Goal: Check status: Check status

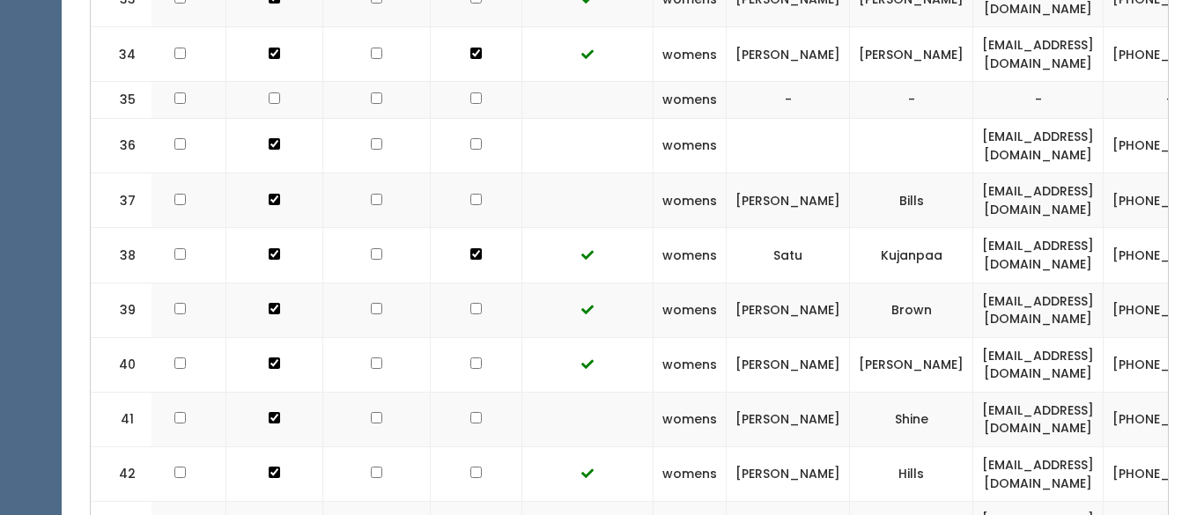
scroll to position [0, 24]
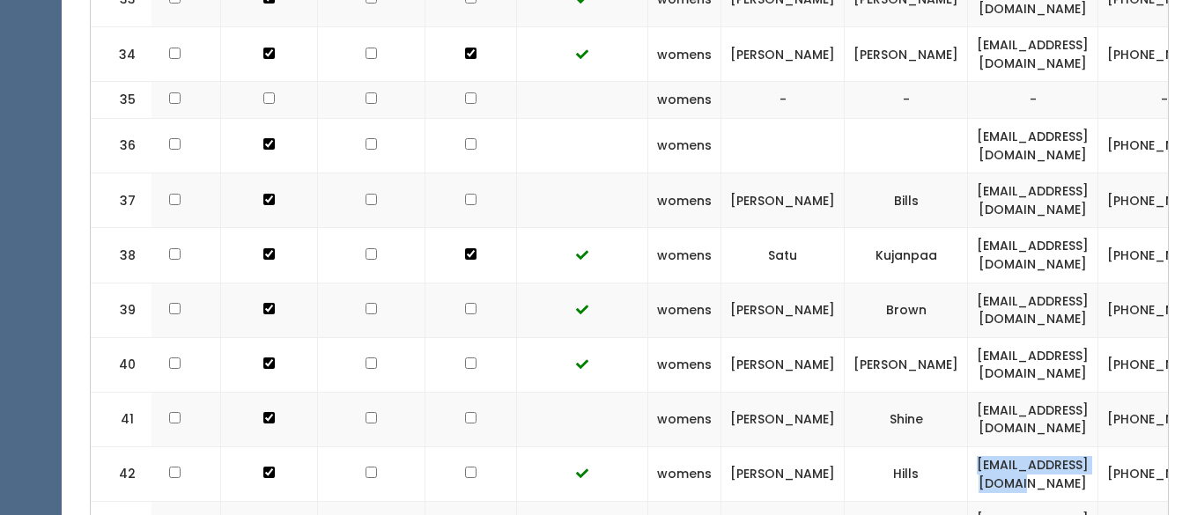
drag, startPoint x: 1063, startPoint y: 398, endPoint x: 912, endPoint y: 403, distance: 150.7
click at [968, 448] on td "[EMAIL_ADDRESS][DOMAIN_NAME]" at bounding box center [1033, 475] width 130 height 55
click at [571, 448] on td at bounding box center [582, 475] width 131 height 55
drag, startPoint x: 1082, startPoint y: 456, endPoint x: 891, endPoint y: 464, distance: 191.4
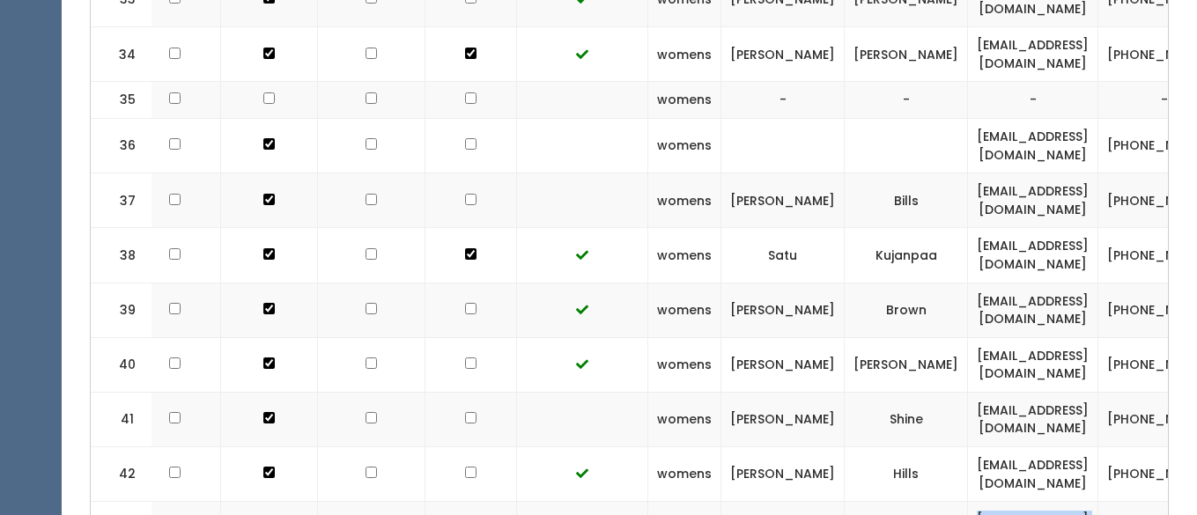
copy td "[EMAIL_ADDRESS][DOMAIN_NAME]"
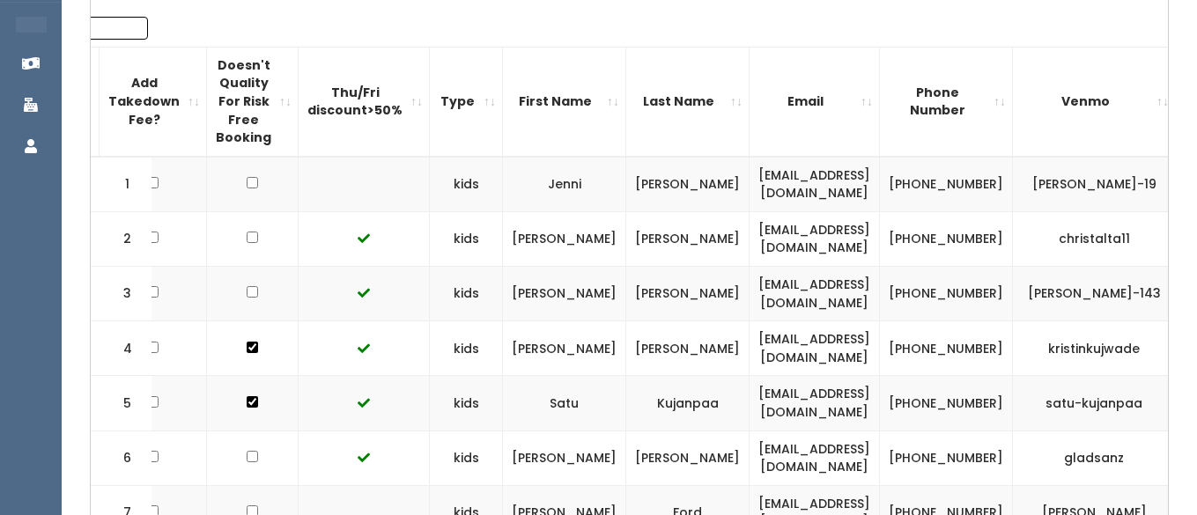
scroll to position [0, 0]
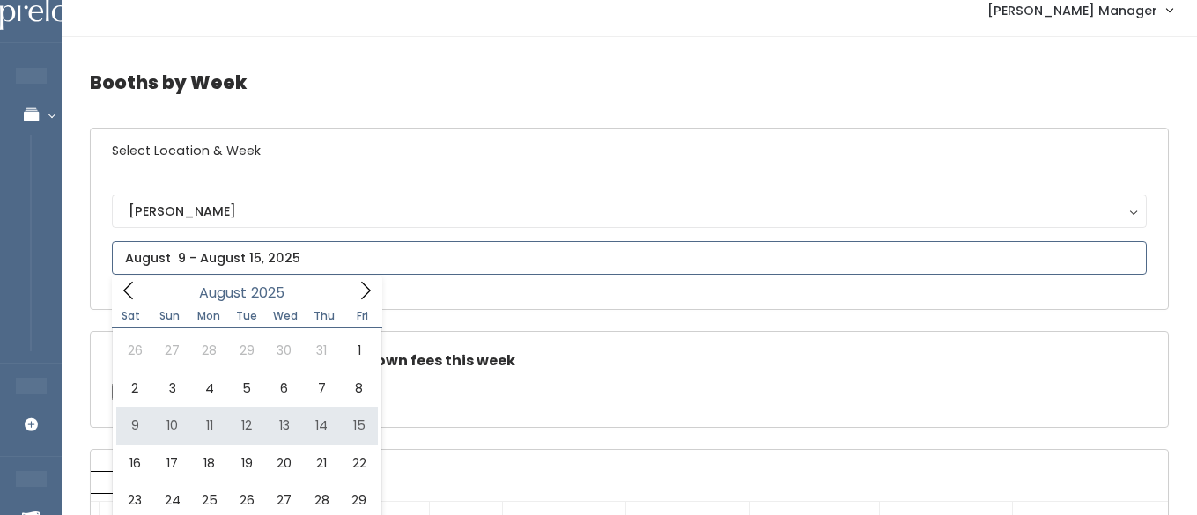
scroll to position [21, 0]
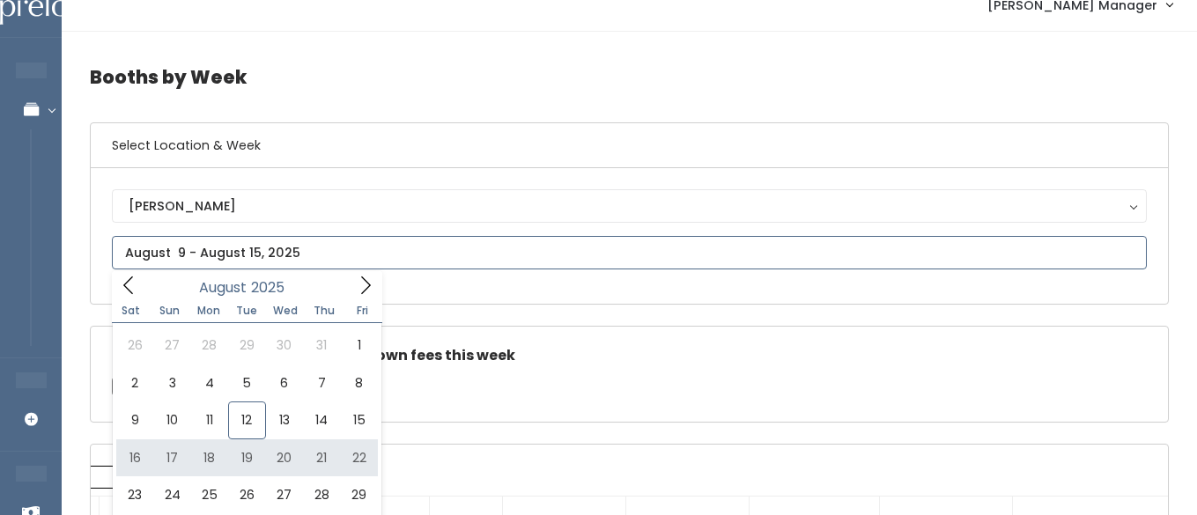
type input "[DATE] to [DATE]"
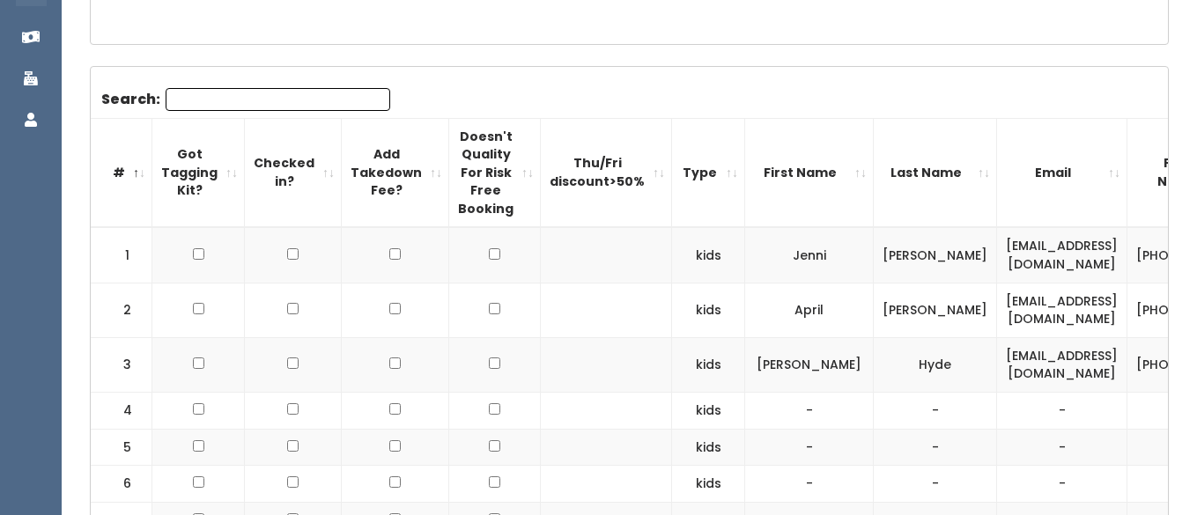
scroll to position [473, 0]
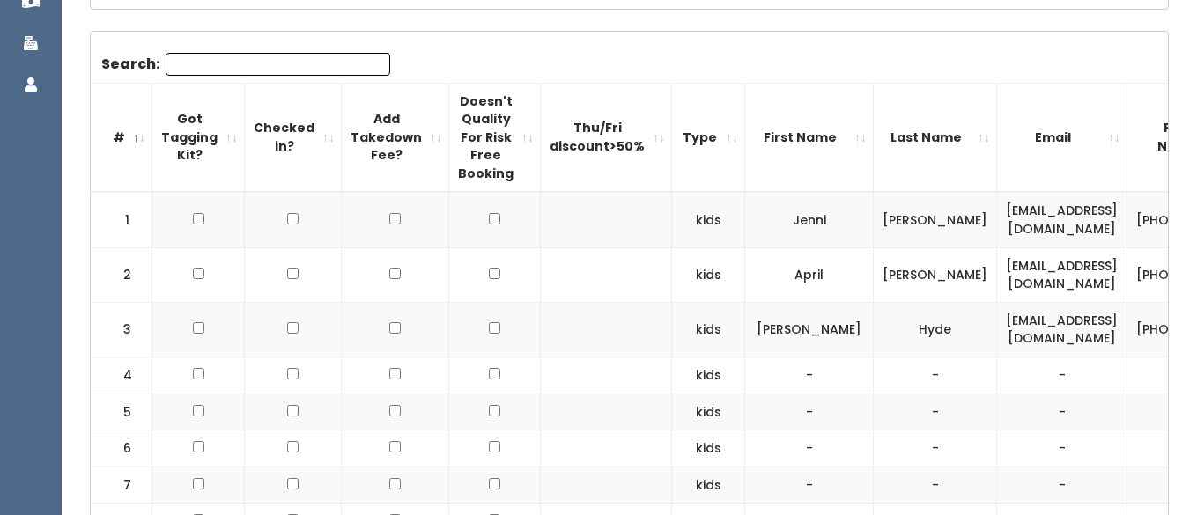
scroll to position [526, 0]
